Goal: Check status: Check status

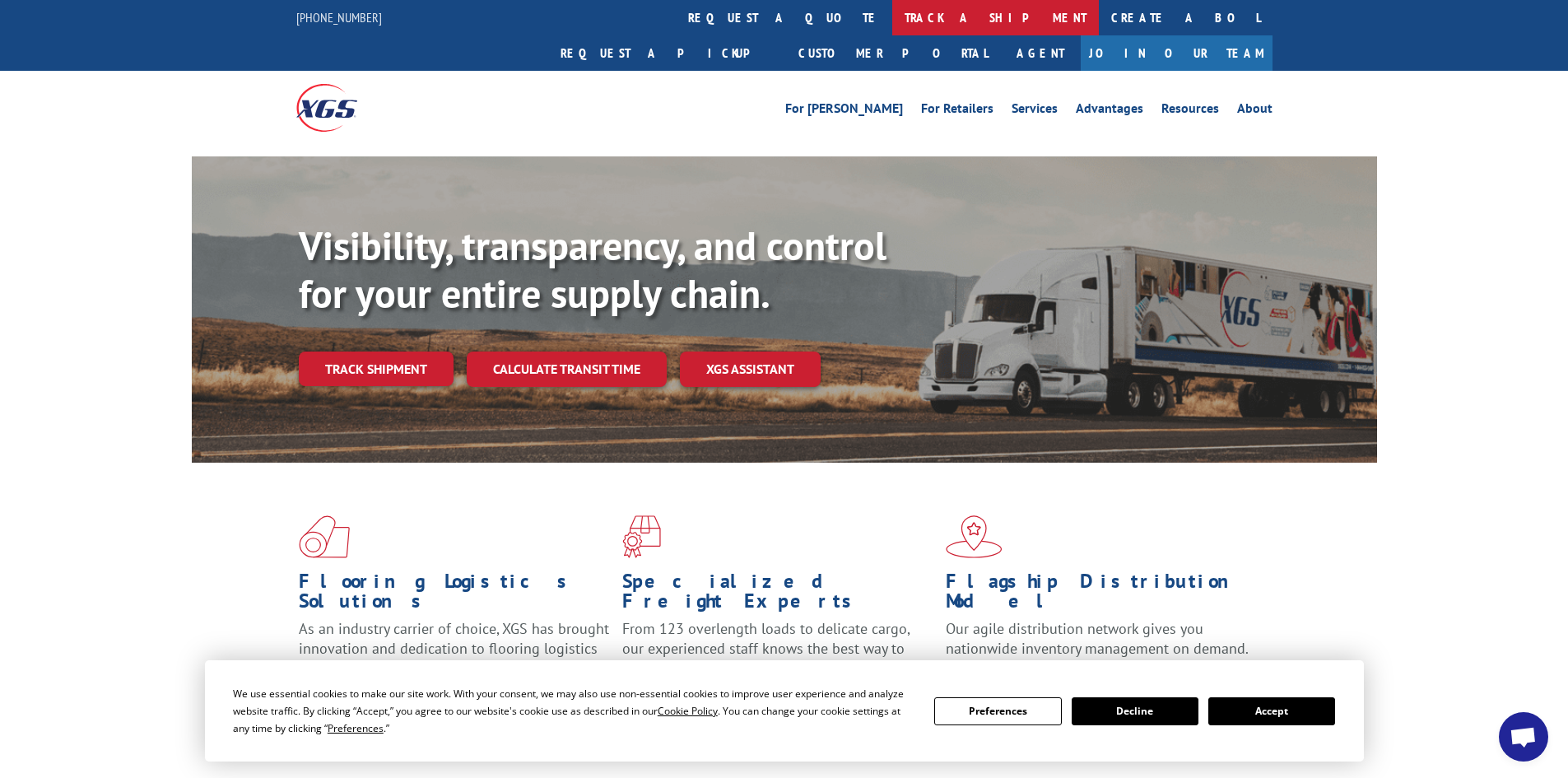
click at [892, 16] on link "track a shipment" at bounding box center [995, 17] width 206 height 35
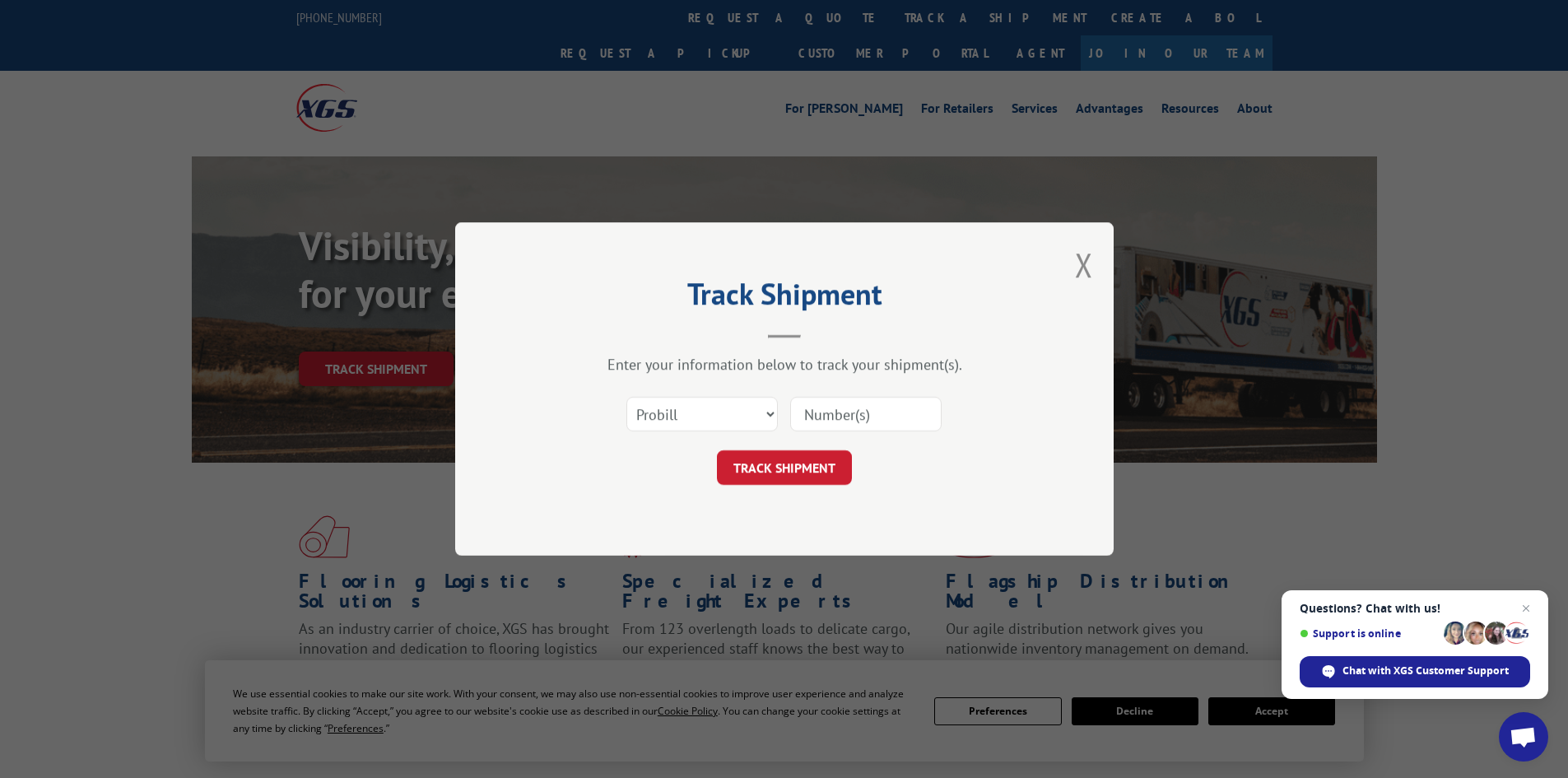
paste input "[URL][DOMAIN_NAME]"
drag, startPoint x: 932, startPoint y: 417, endPoint x: 775, endPoint y: 417, distance: 157.0
click at [775, 417] on div "Select category... Probill BOL PO [URL][DOMAIN_NAME]" at bounding box center [784, 414] width 494 height 55
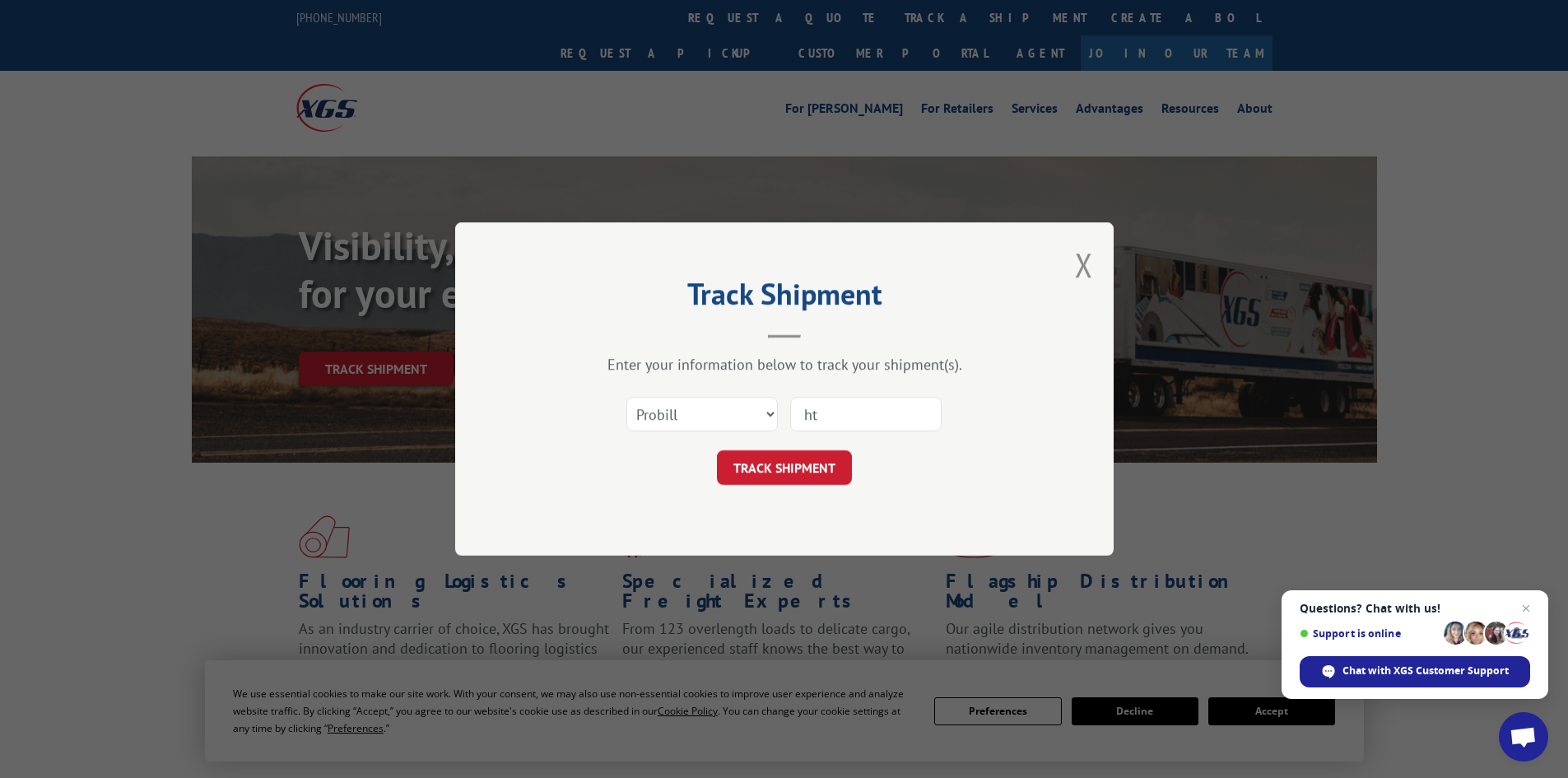
type input "h"
paste input "17611102"
type input "17611102"
click at [791, 470] on button "TRACK SHIPMENT" at bounding box center [784, 468] width 135 height 35
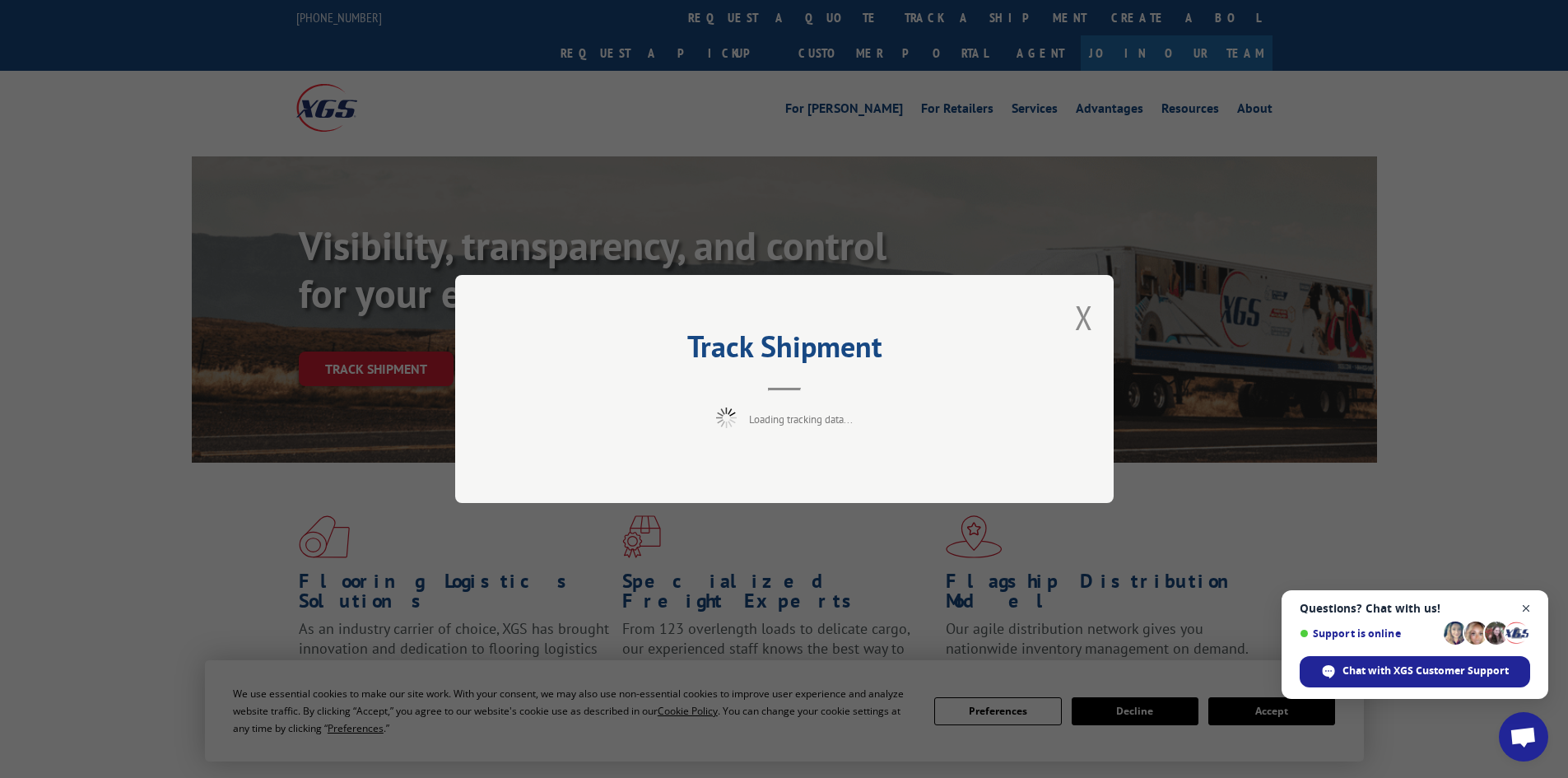
click at [1523, 605] on span "Close chat" at bounding box center [1526, 609] width 21 height 21
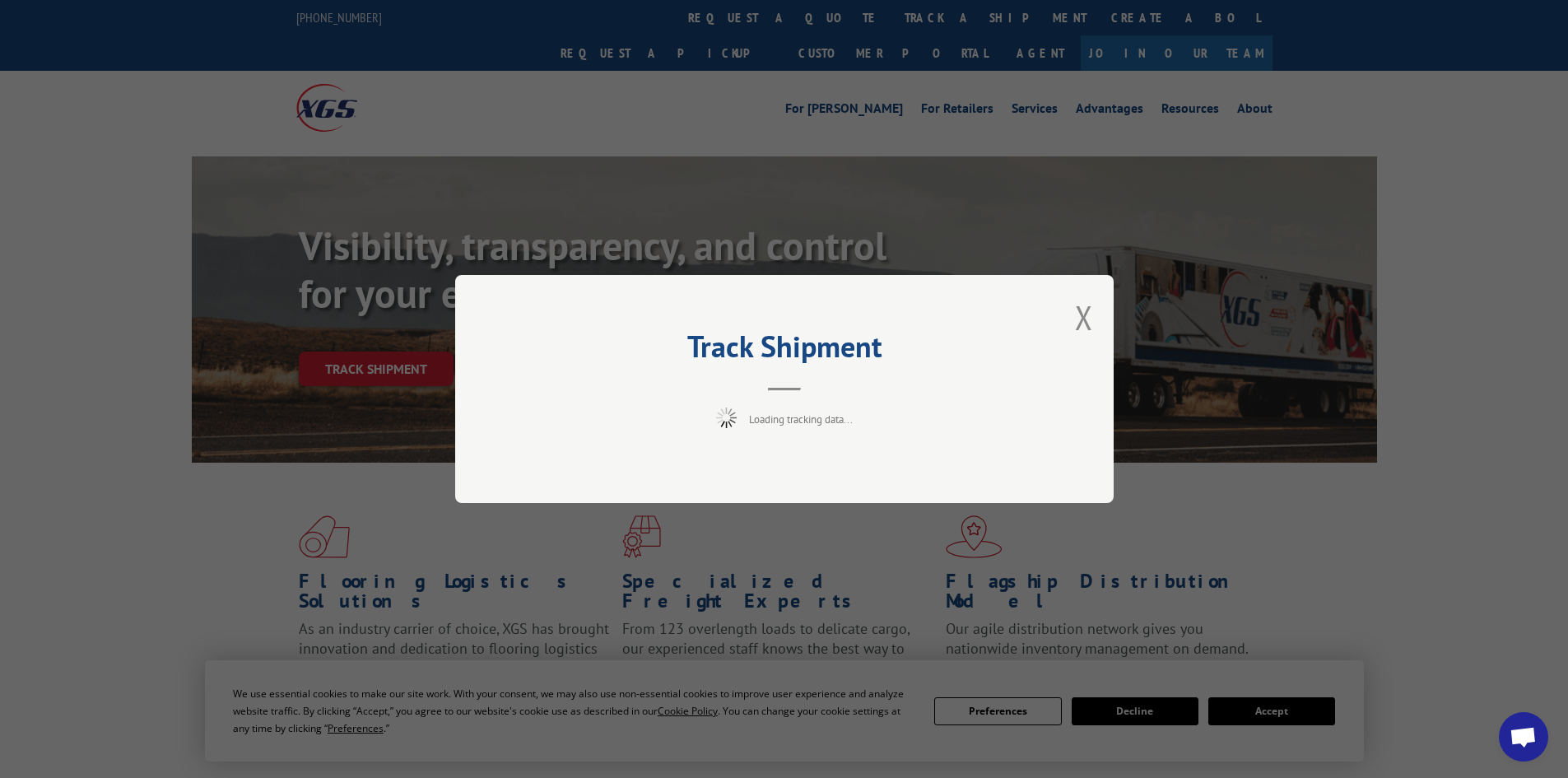
click at [1282, 708] on div "Track Shipment Loading tracking data..." at bounding box center [784, 389] width 1568 height 778
click at [1080, 319] on button "Close modal" at bounding box center [1084, 318] width 18 height 44
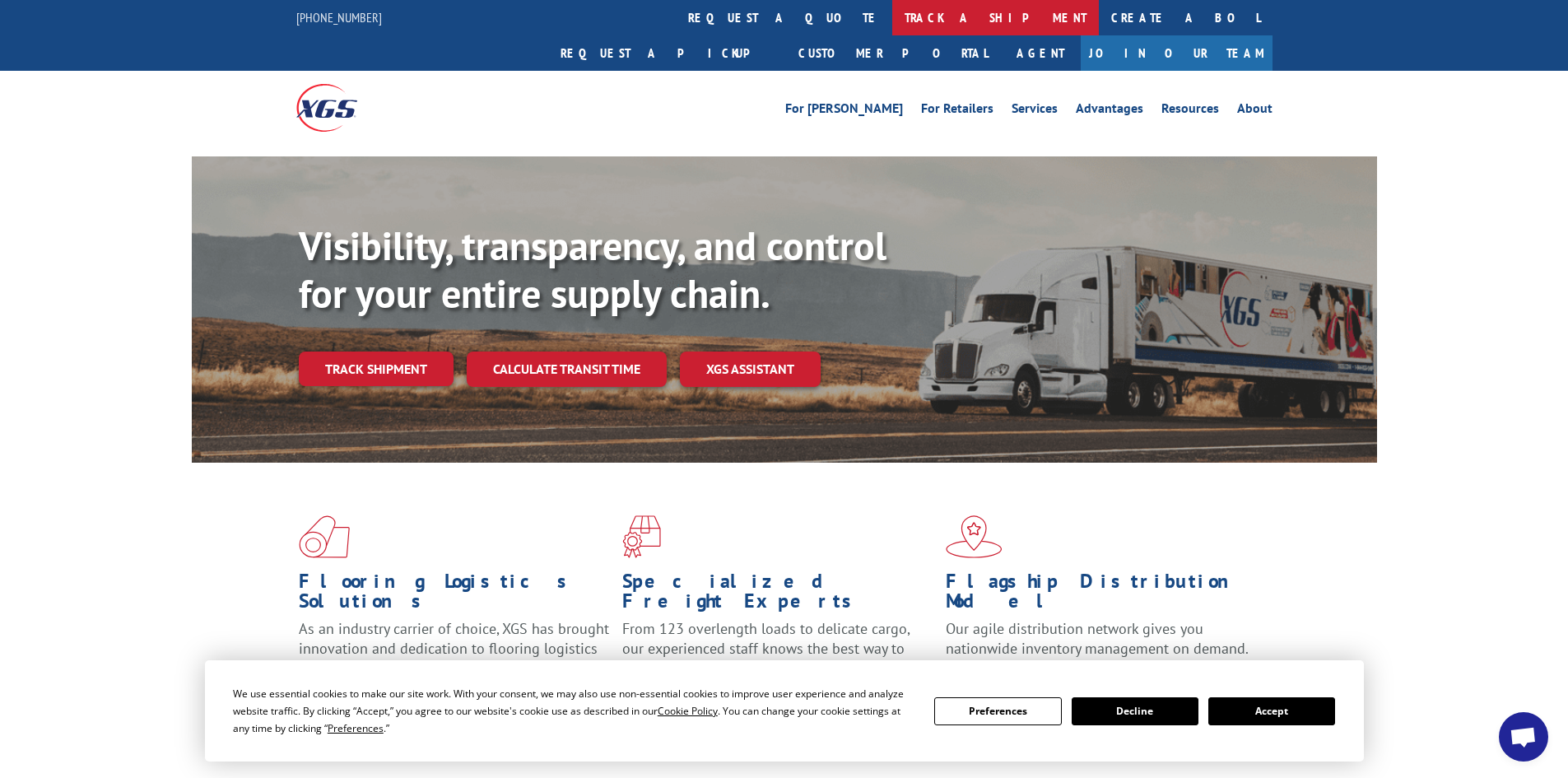
click at [892, 13] on link "track a shipment" at bounding box center [995, 17] width 206 height 35
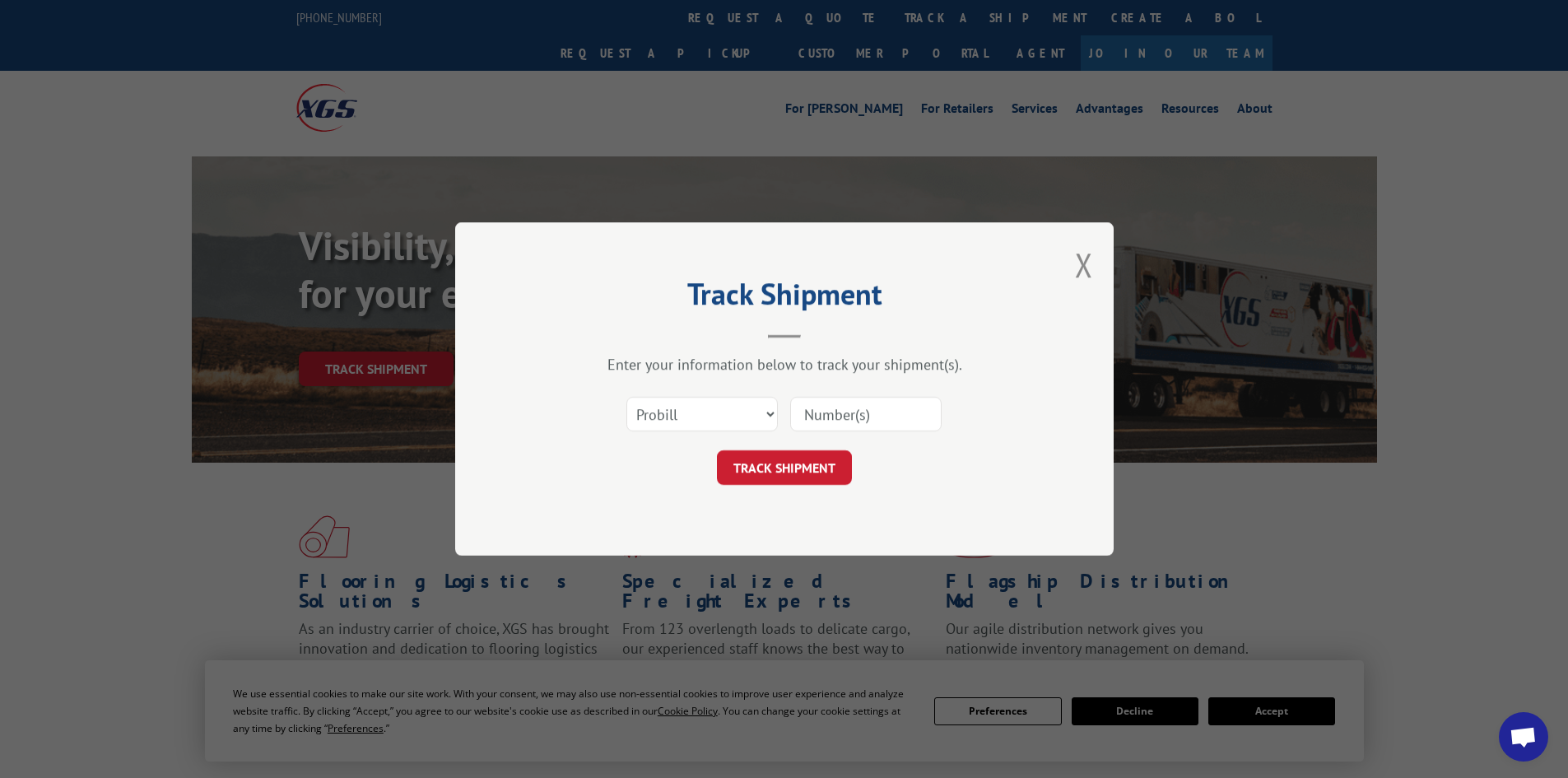
paste input "17611102"
type input "17611102"
click at [779, 471] on button "TRACK SHIPMENT" at bounding box center [784, 468] width 135 height 35
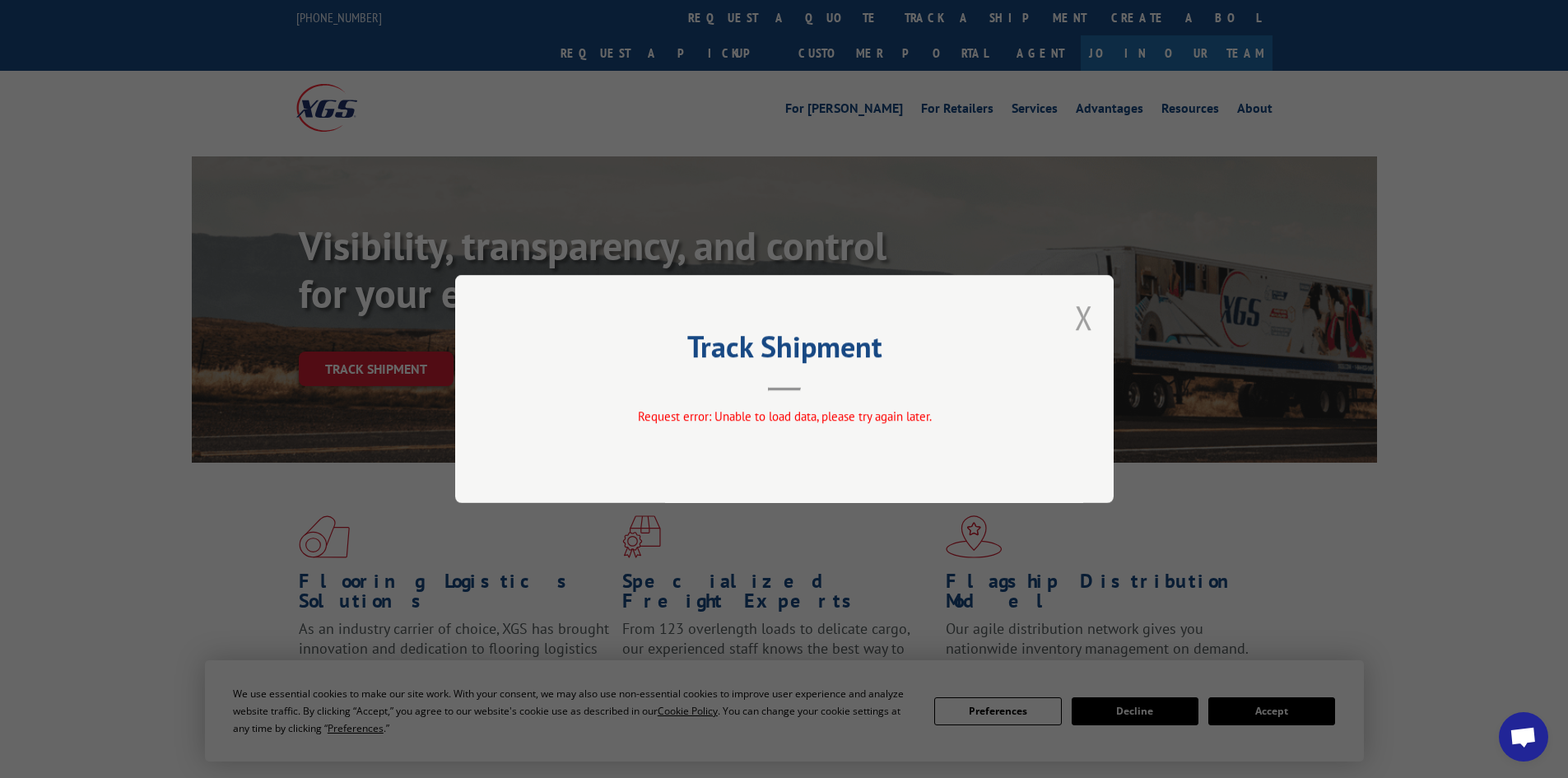
click at [1088, 313] on button "Close modal" at bounding box center [1084, 318] width 18 height 44
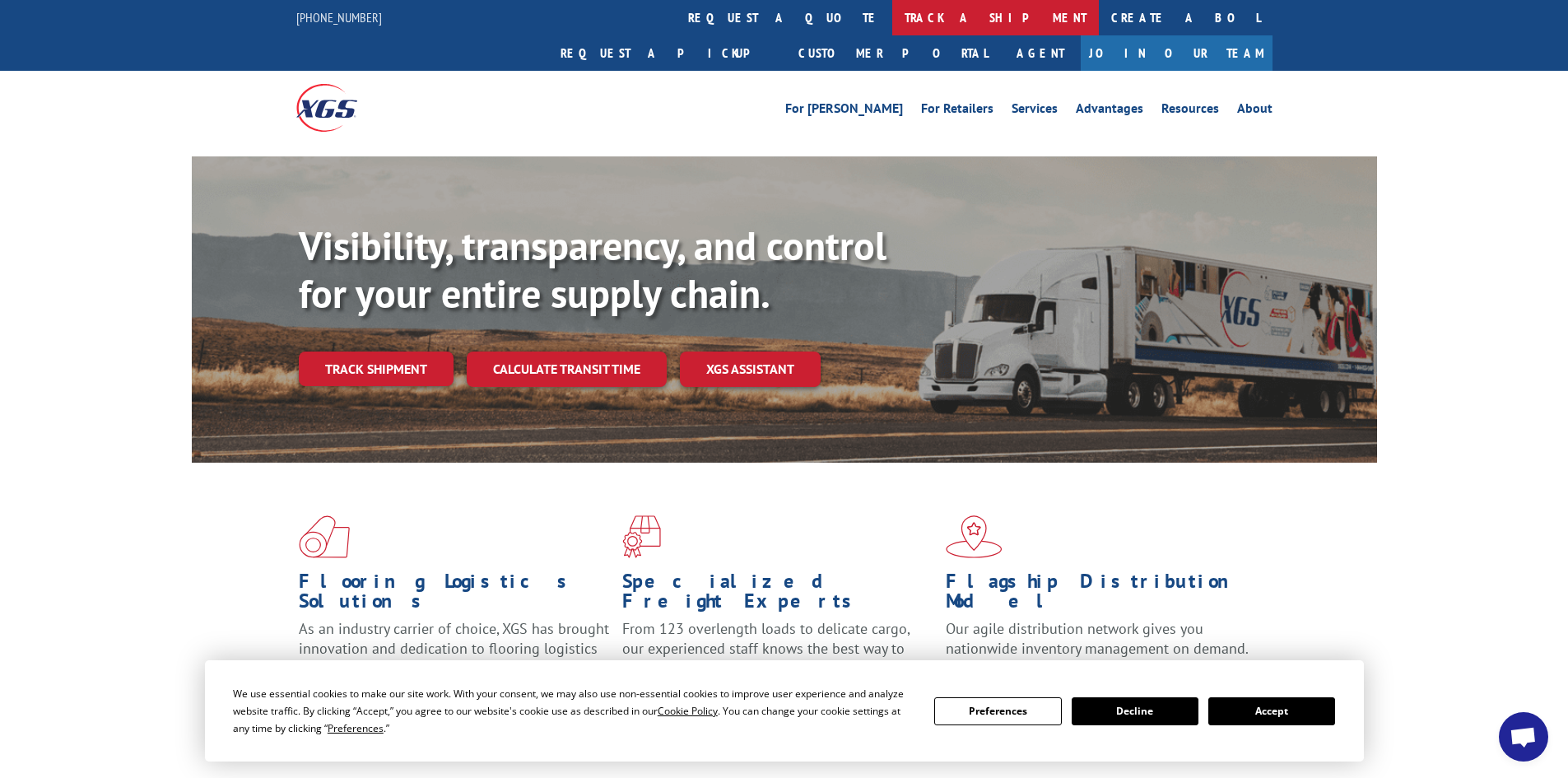
click at [892, 15] on link "track a shipment" at bounding box center [995, 17] width 206 height 35
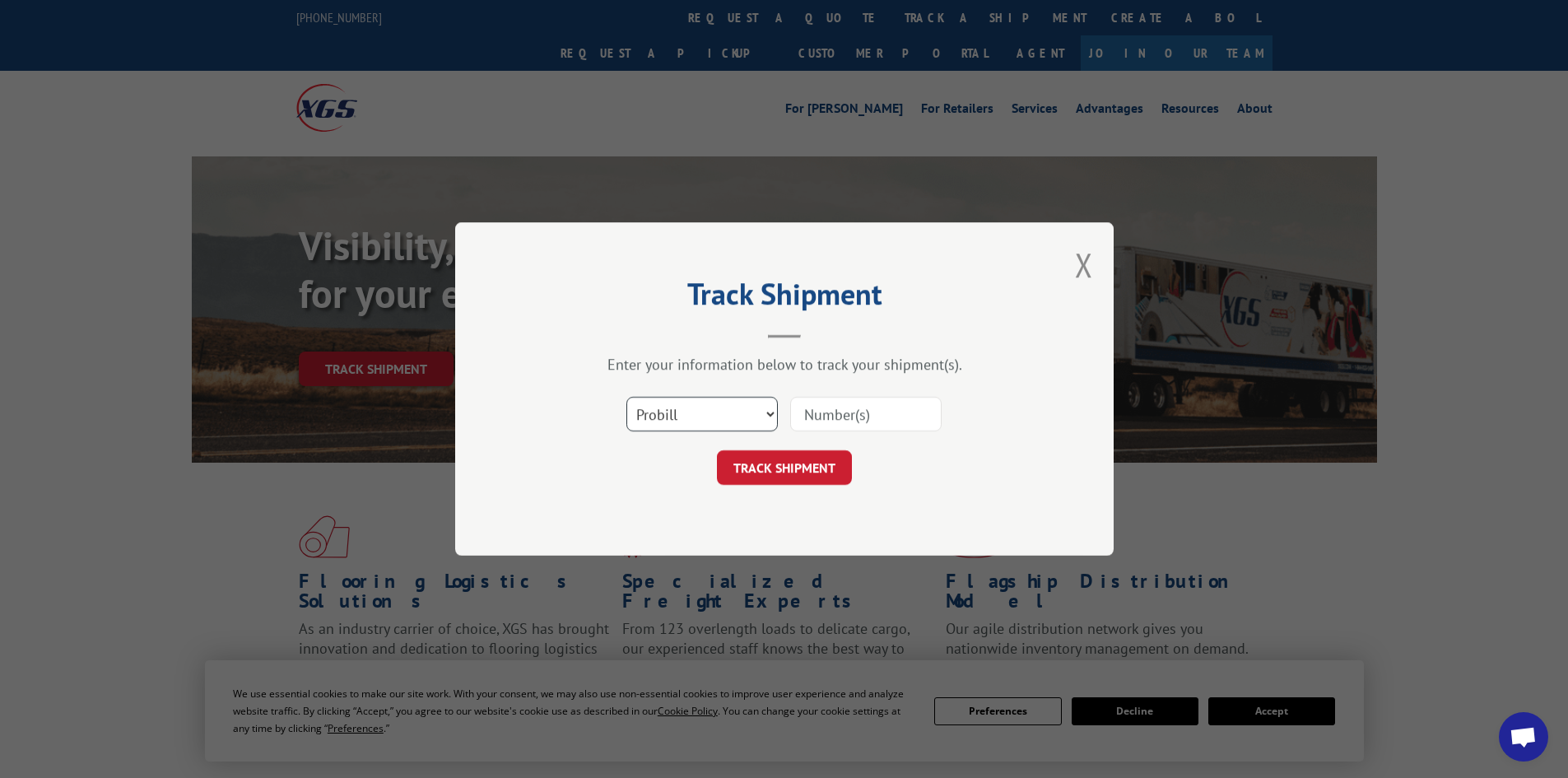
click at [687, 414] on select "Select category... Probill BOL PO" at bounding box center [702, 414] width 152 height 35
select select "po"
click at [627, 397] on select "Select category... Probill BOL PO" at bounding box center [702, 414] width 152 height 35
paste input "15506528"
type input "15506528"
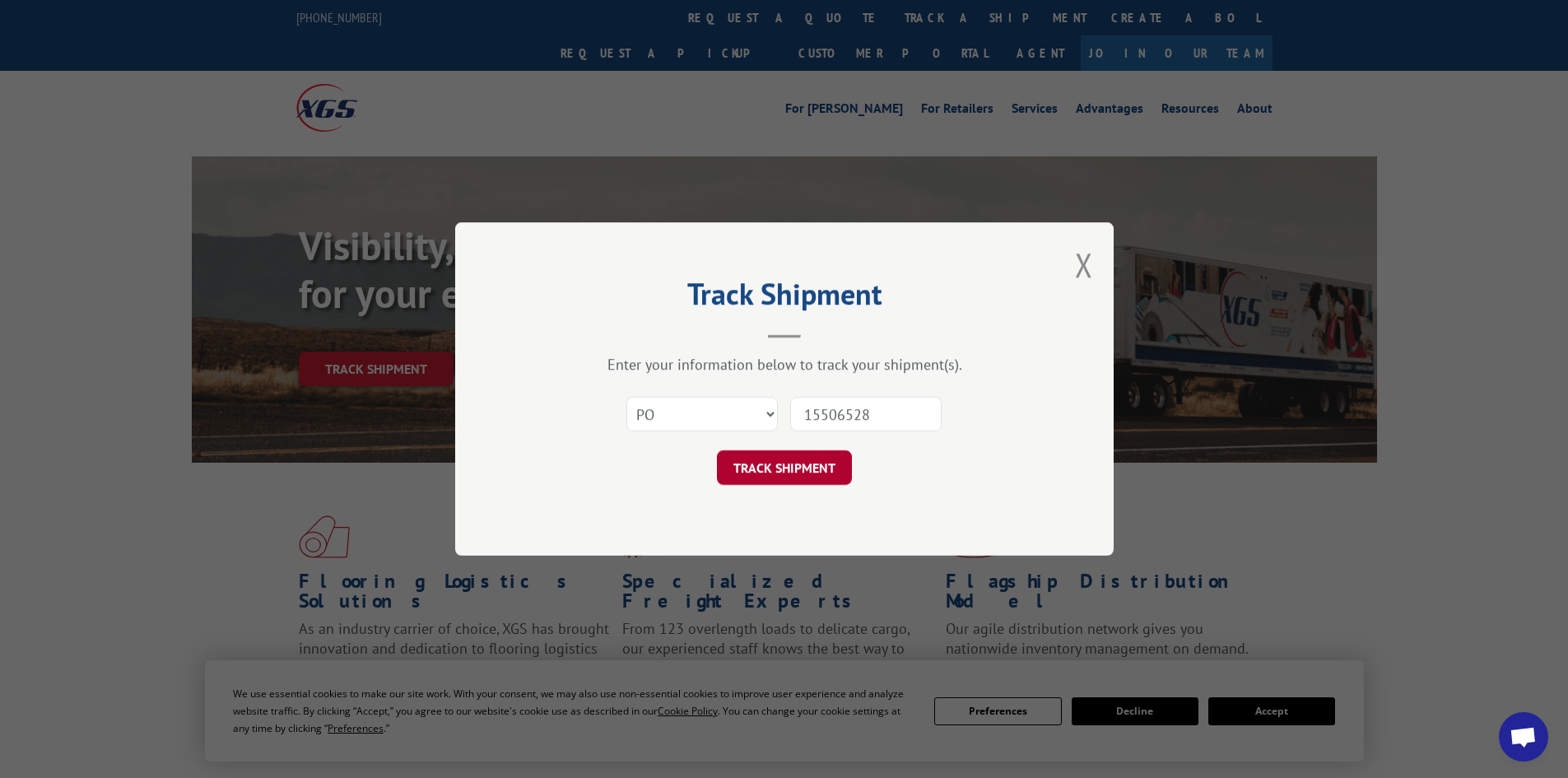
click at [768, 464] on button "TRACK SHIPMENT" at bounding box center [784, 468] width 135 height 35
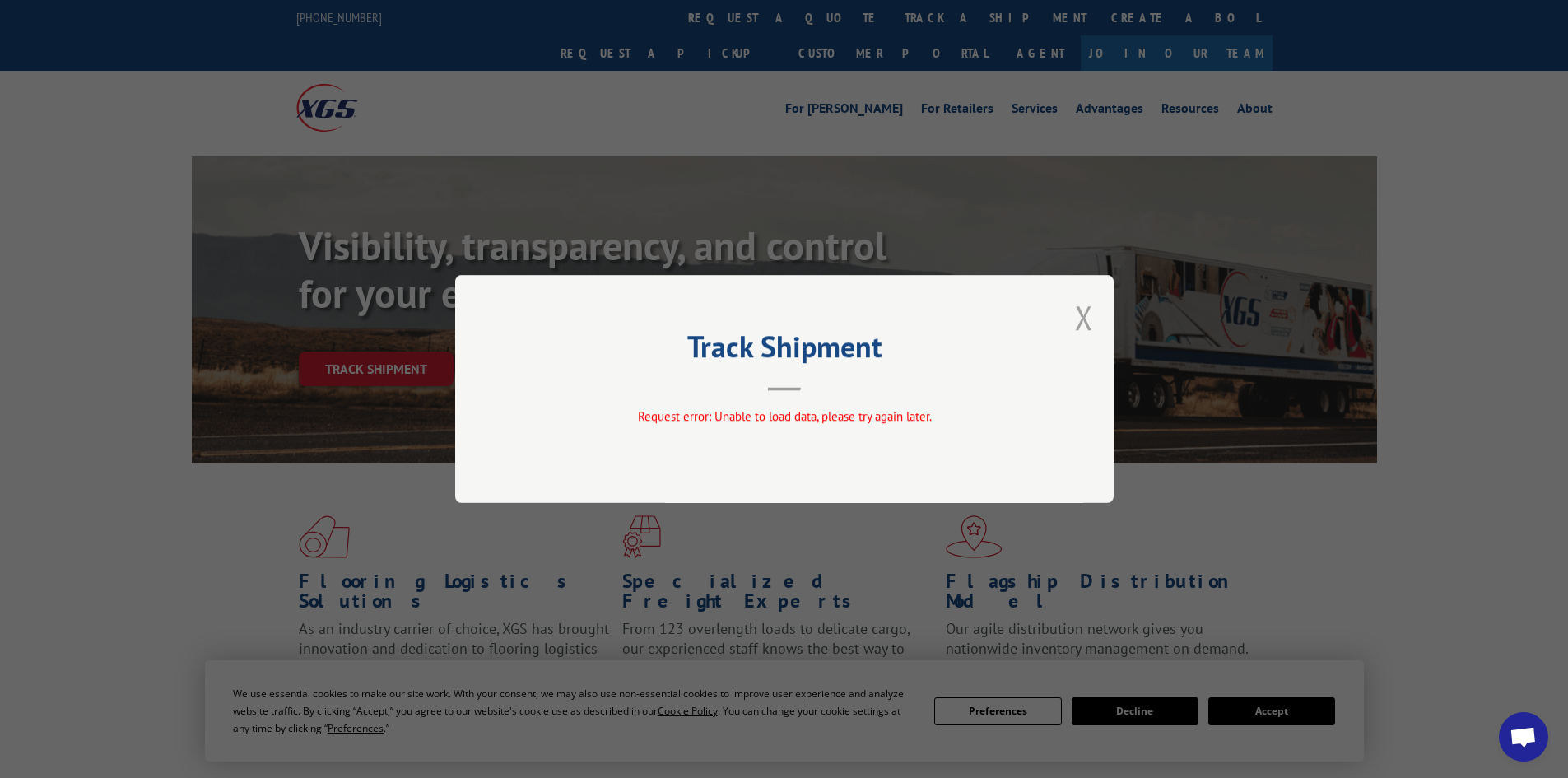
click at [1089, 320] on button "Close modal" at bounding box center [1084, 318] width 18 height 44
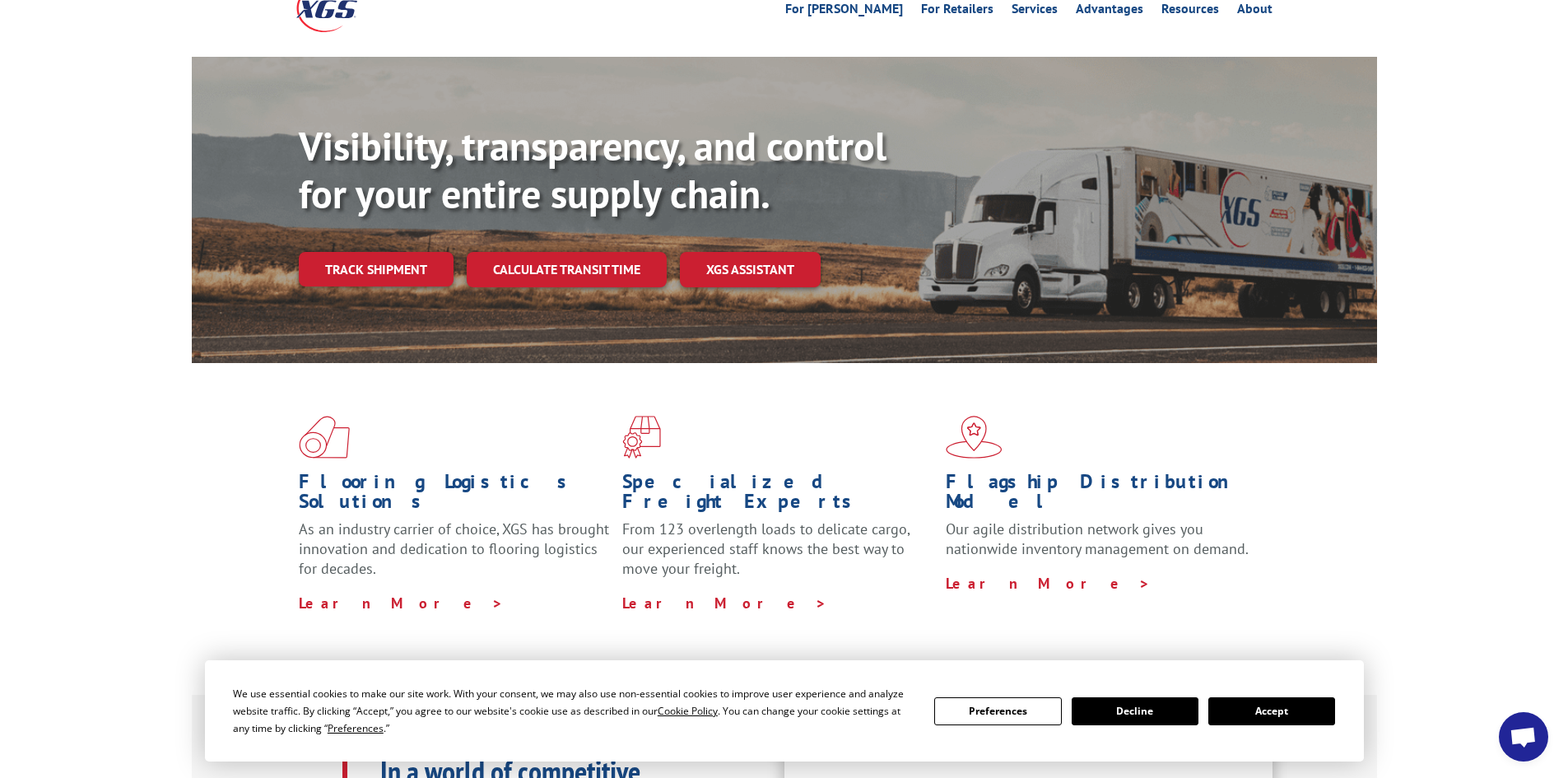
scroll to position [165, 0]
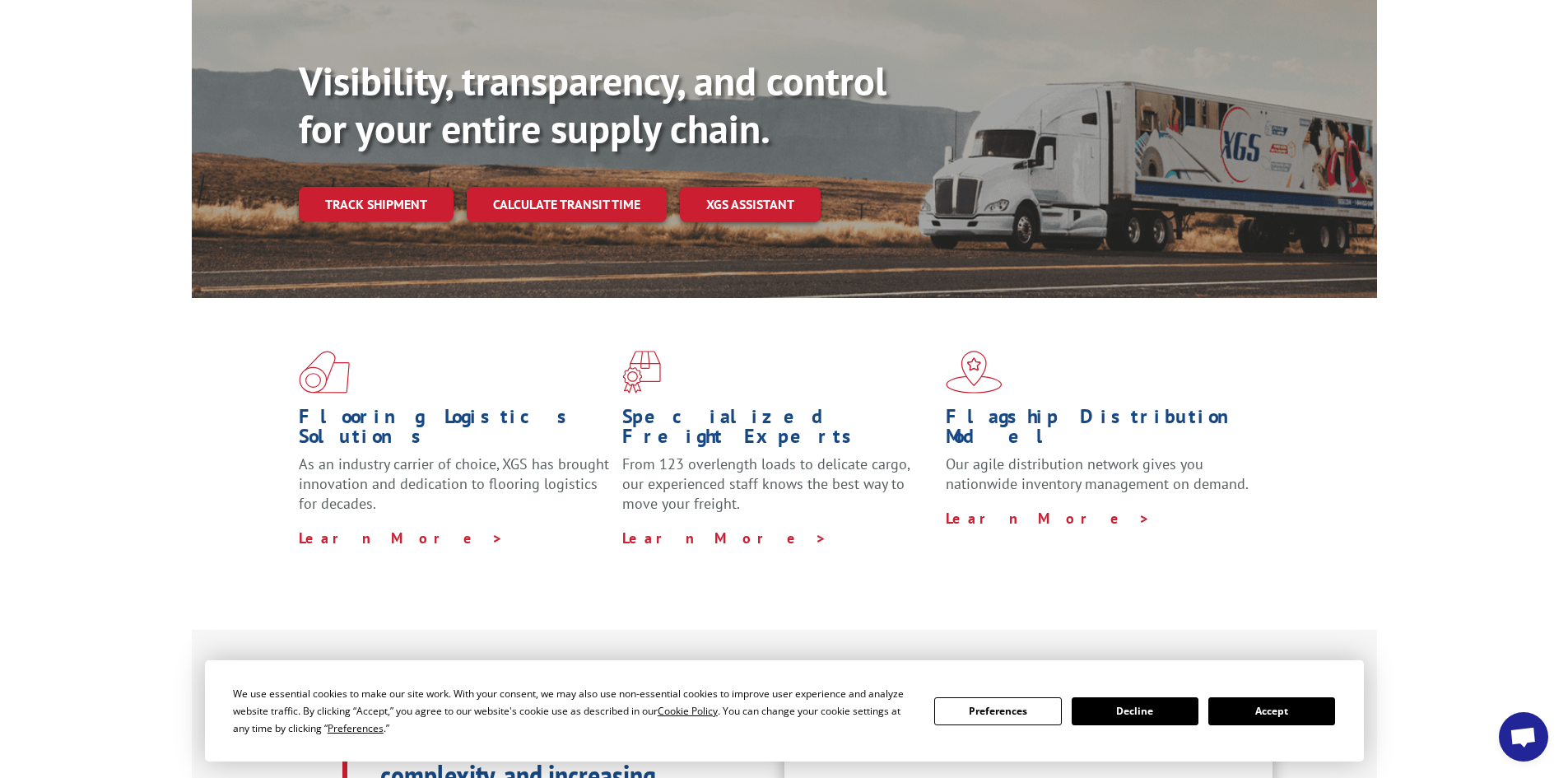
click at [1288, 712] on button "Accept" at bounding box center [1271, 712] width 126 height 28
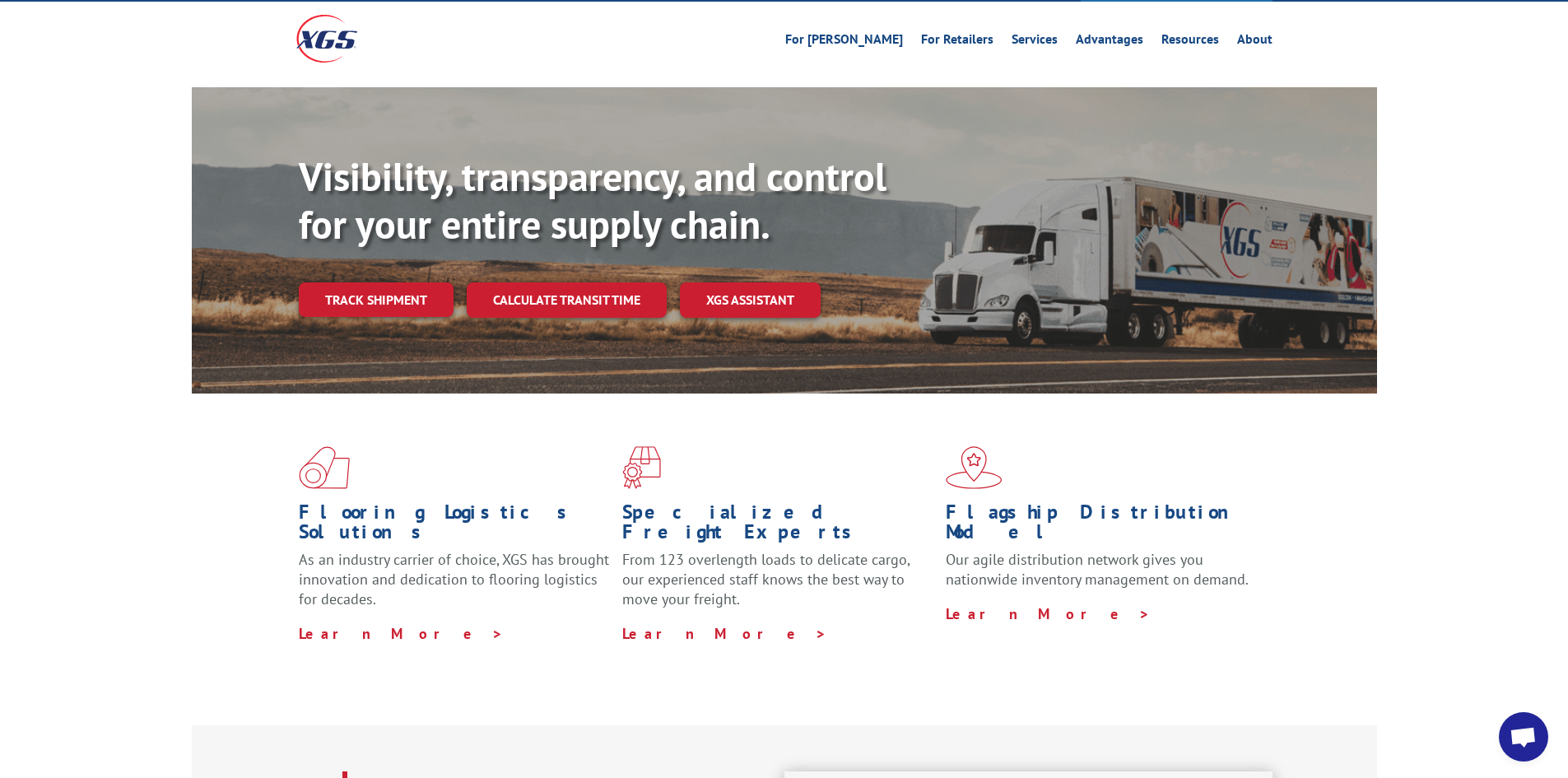
scroll to position [0, 0]
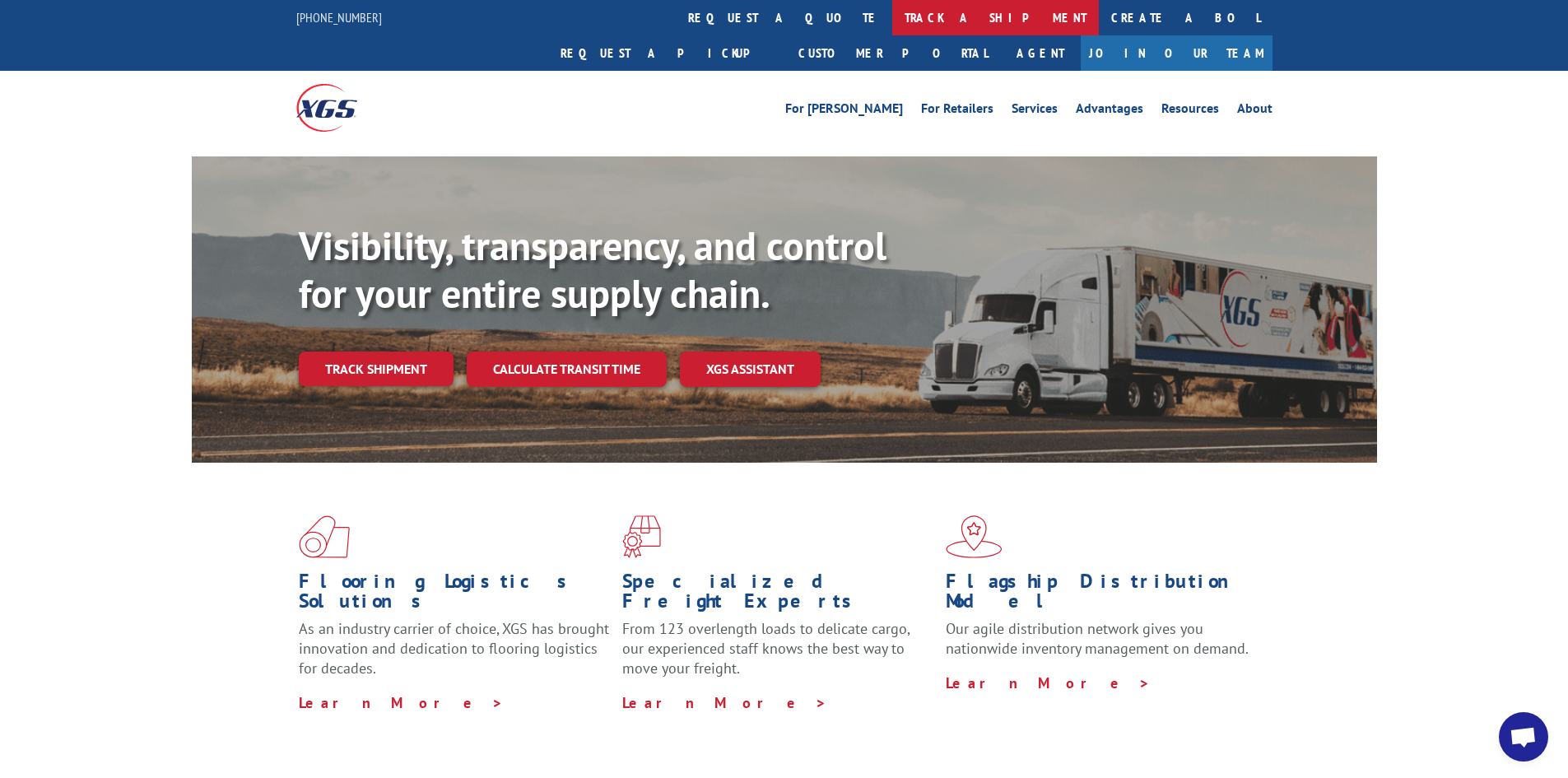
click at [892, 13] on link "track a shipment" at bounding box center [995, 17] width 206 height 35
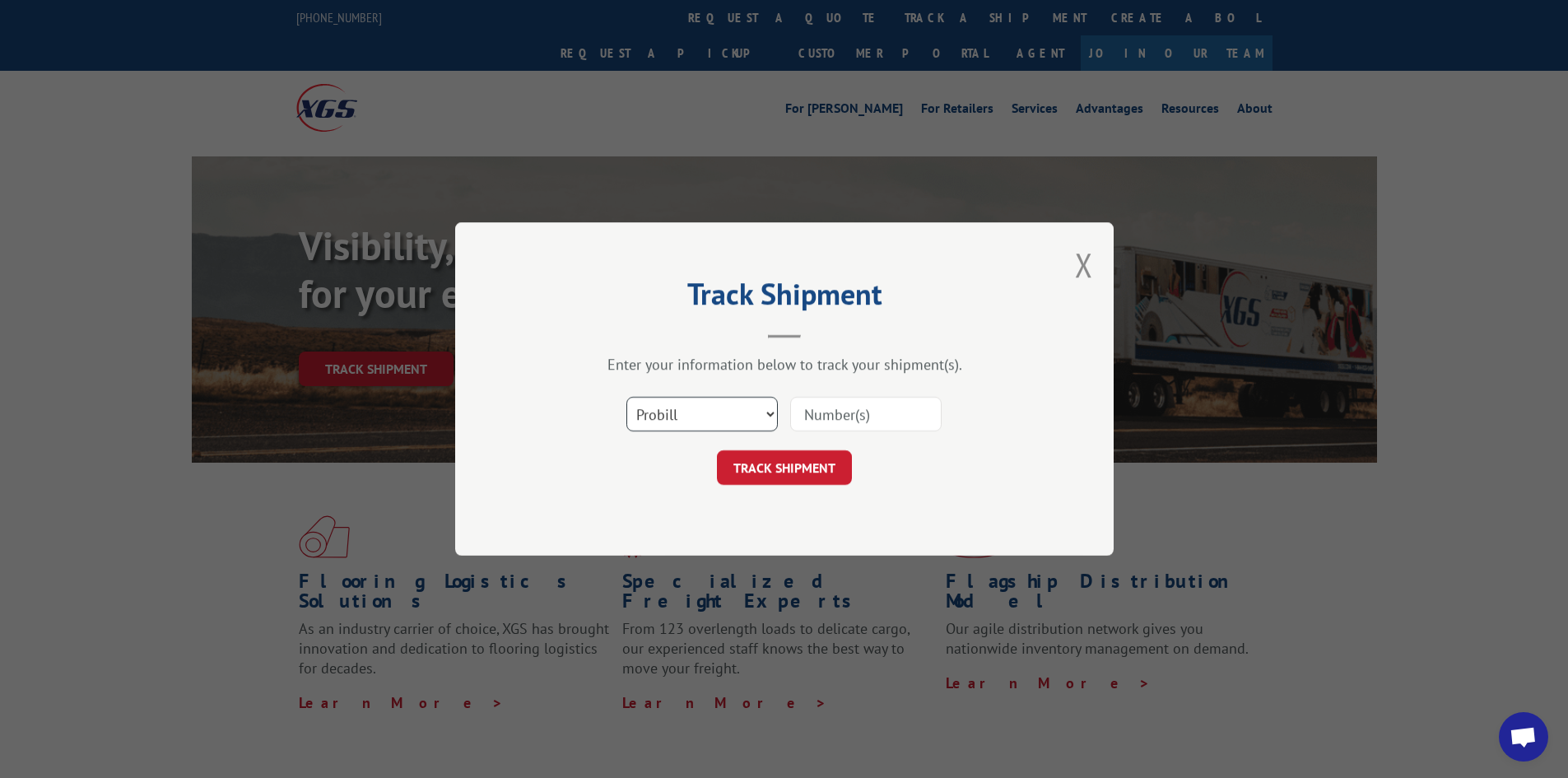
click at [696, 418] on select "Select category... Probill BOL PO" at bounding box center [702, 414] width 152 height 35
select select "po"
click at [627, 397] on select "Select category... Probill BOL PO" at bounding box center [702, 414] width 152 height 35
paste input "15506528"
type input "15506528"
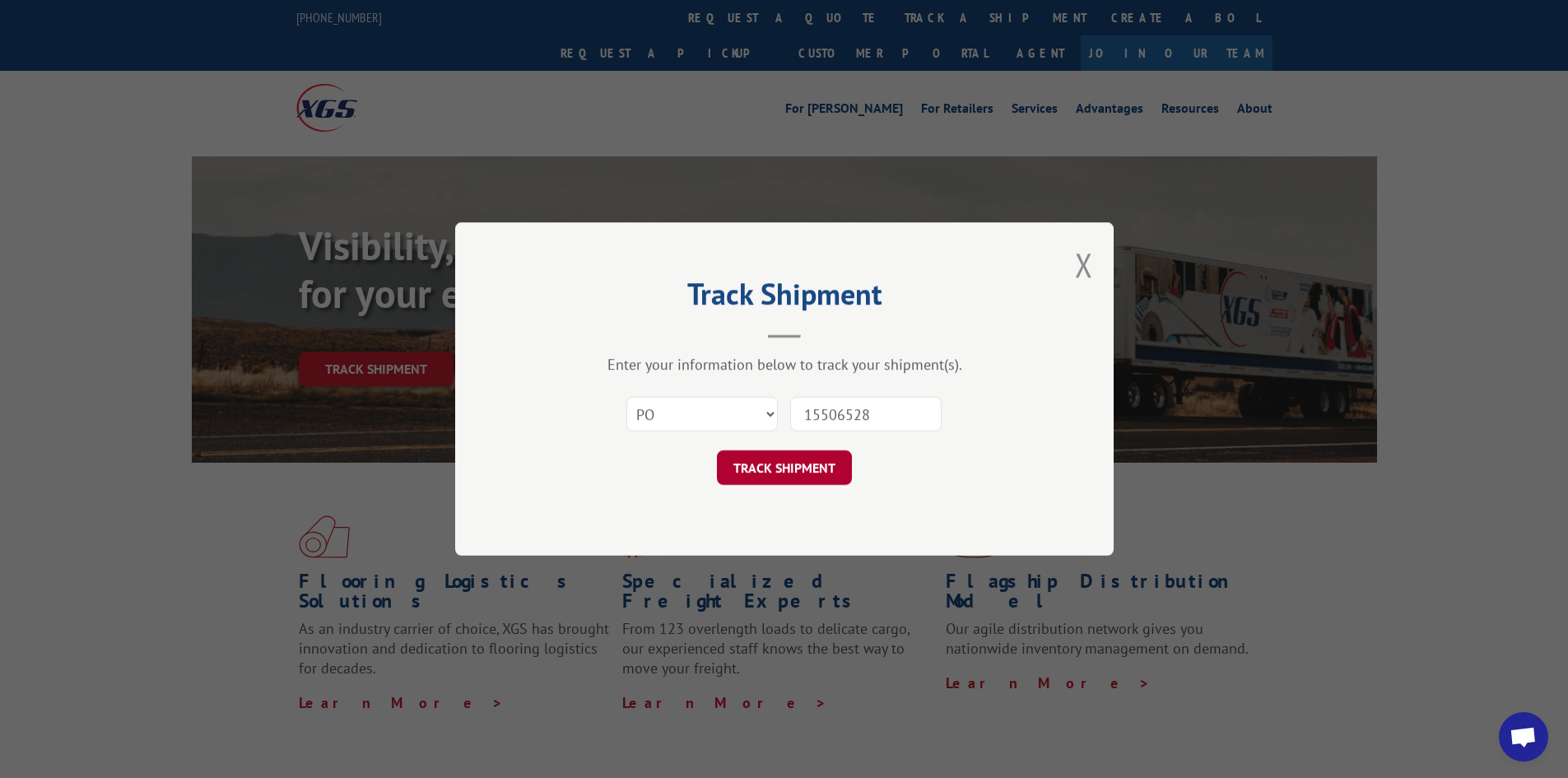
click at [789, 477] on button "TRACK SHIPMENT" at bounding box center [784, 468] width 135 height 35
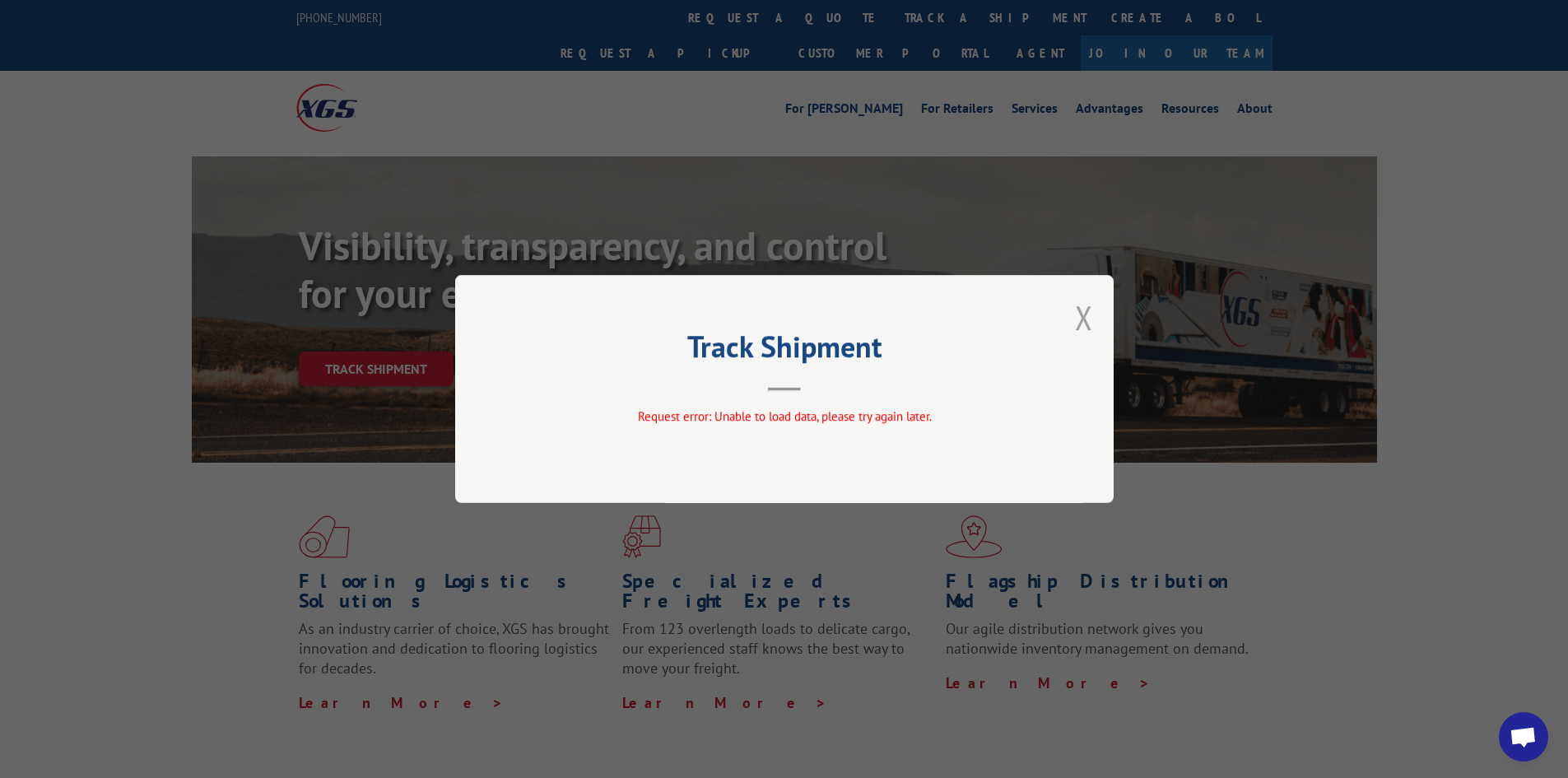
click at [1083, 309] on button "Close modal" at bounding box center [1084, 318] width 18 height 44
